Goal: Information Seeking & Learning: Compare options

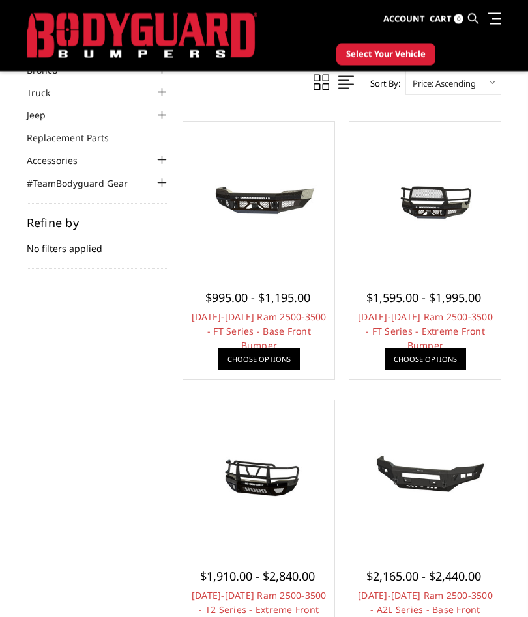
scroll to position [68, 0]
click at [453, 196] on img at bounding box center [424, 197] width 145 height 68
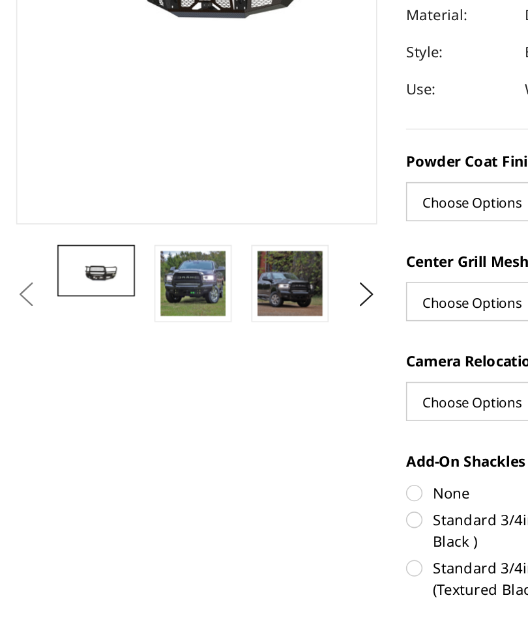
scroll to position [98, 0]
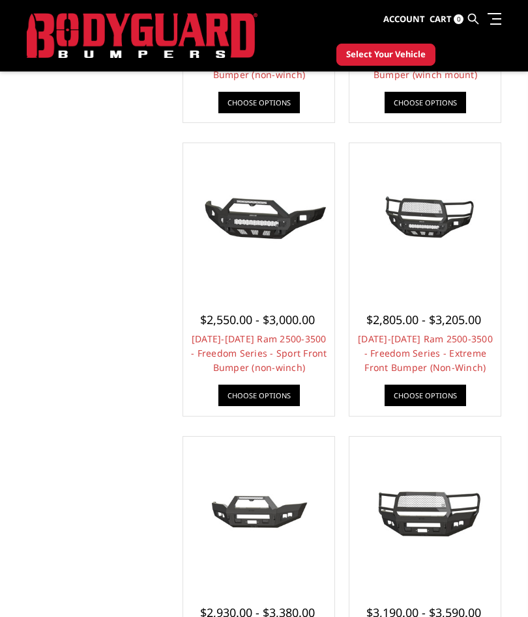
scroll to position [913, 0]
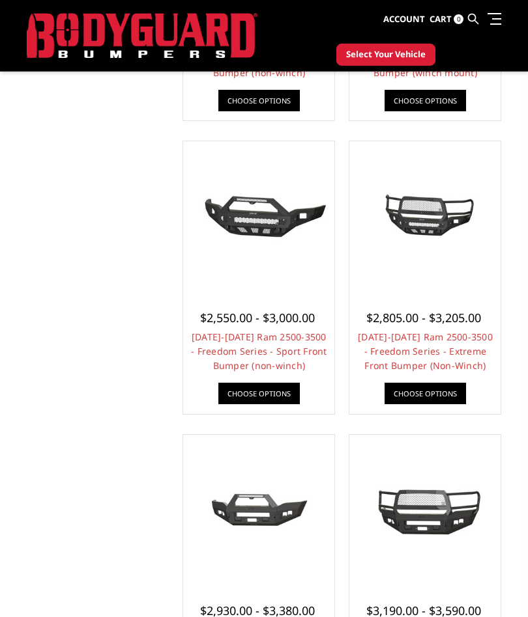
click at [425, 214] on img at bounding box center [424, 217] width 145 height 68
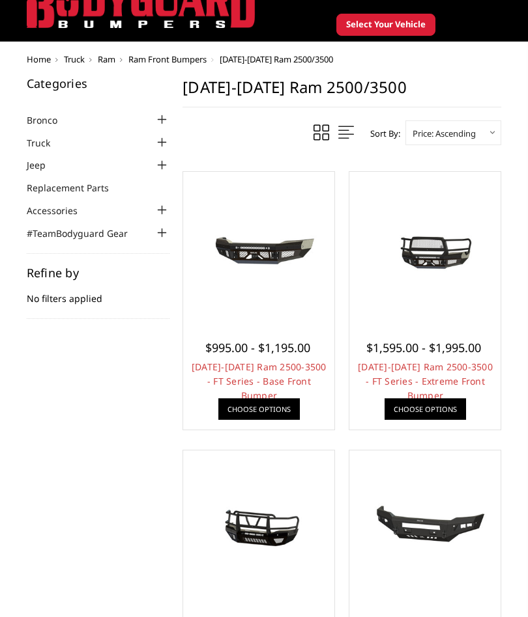
scroll to position [72, 0]
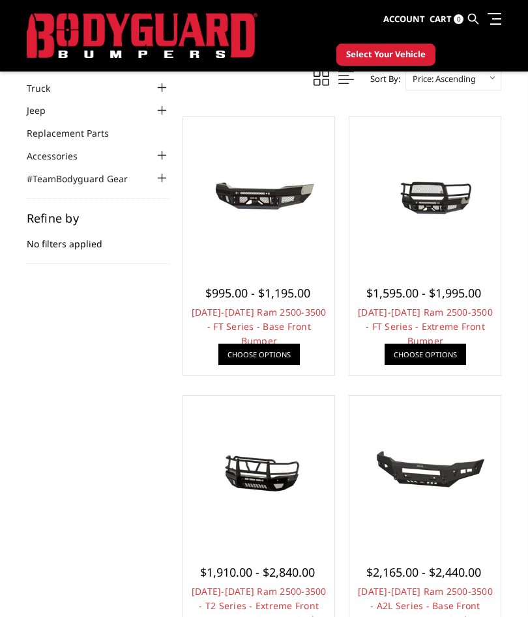
click at [278, 444] on img at bounding box center [258, 472] width 145 height 68
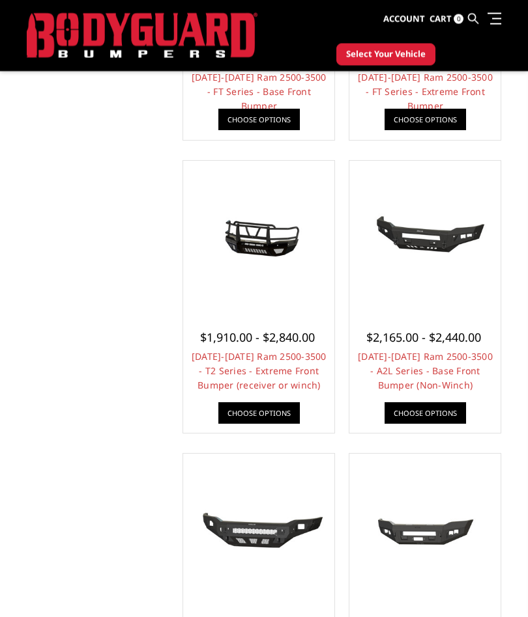
scroll to position [298, 0]
